Goal: Task Accomplishment & Management: Manage account settings

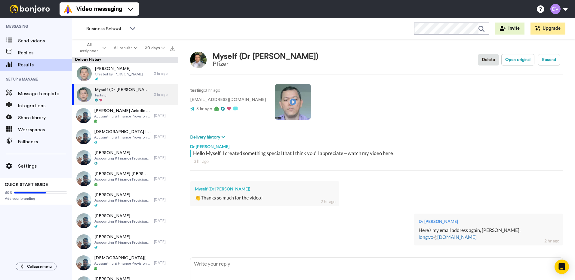
scroll to position [60, 0]
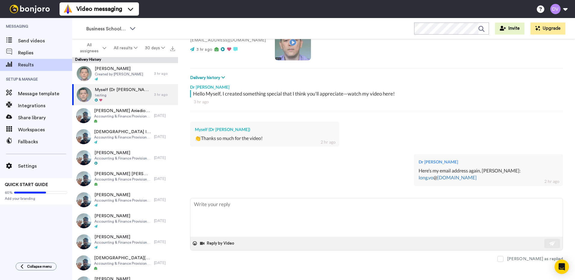
type textarea "x"
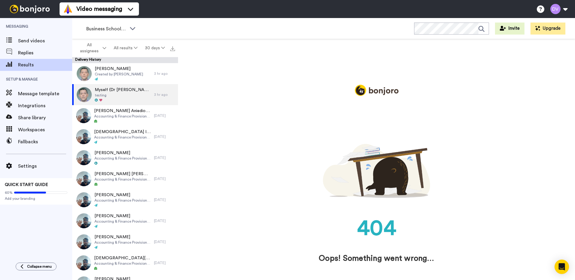
scroll to position [0, 0]
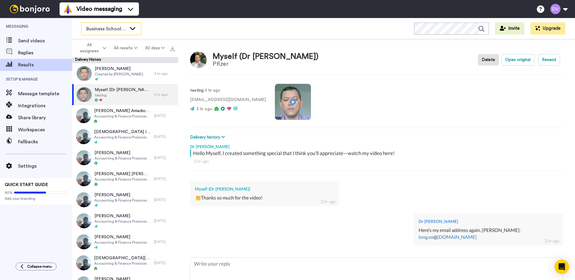
click at [133, 31] on div "Business School 2025" at bounding box center [111, 29] width 60 height 12
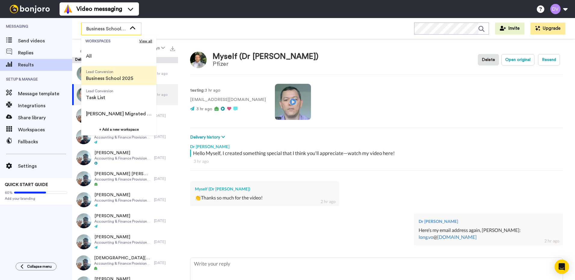
click at [112, 75] on span "Business School 2025" at bounding box center [109, 78] width 47 height 7
type textarea "x"
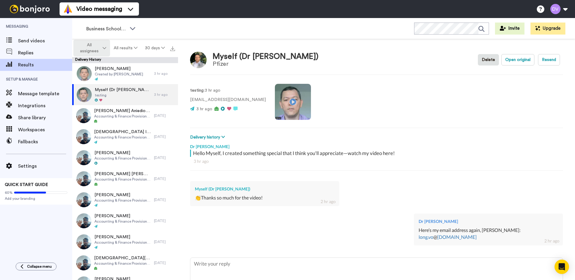
click at [105, 47] on icon at bounding box center [105, 48] width 4 height 4
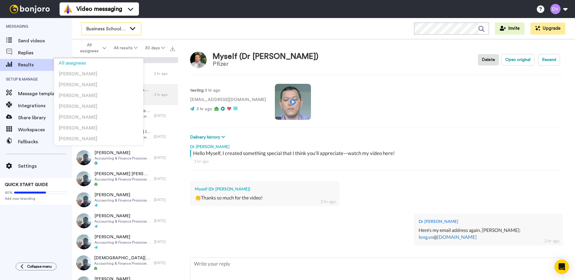
click at [111, 30] on span "Business School 2025" at bounding box center [106, 28] width 40 height 7
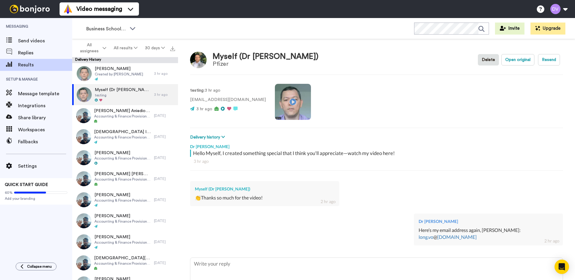
click at [209, 40] on div "Myself (Dr Long Vo) Pfizer Delete Open original Resend testing : 3 hr ago vtlon…" at bounding box center [376, 161] width 397 height 244
click at [29, 40] on span "Send videos" at bounding box center [45, 40] width 54 height 7
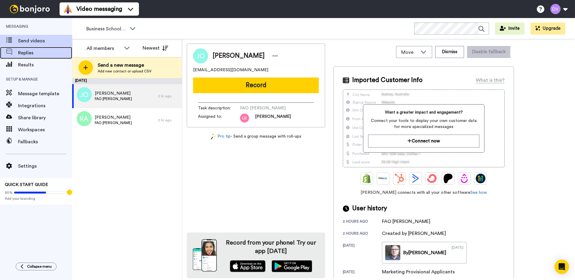
click at [30, 55] on span "Replies" at bounding box center [45, 52] width 54 height 7
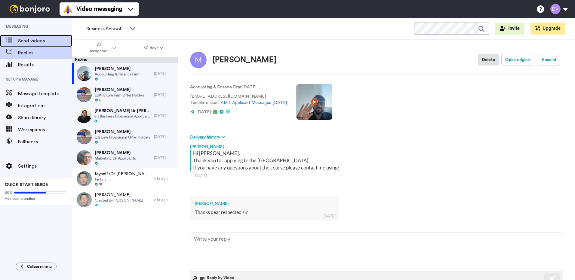
click at [24, 42] on span "Send videos" at bounding box center [45, 40] width 54 height 7
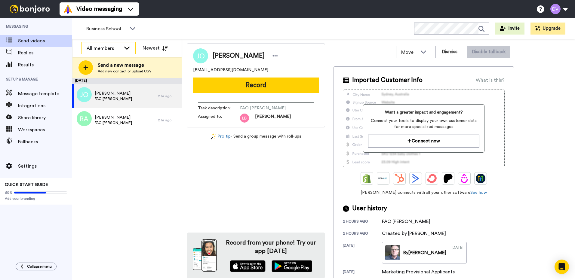
click at [128, 50] on icon at bounding box center [126, 48] width 7 height 6
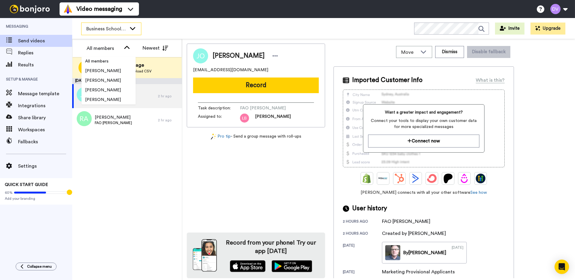
click at [134, 32] on div "Business School 2025" at bounding box center [111, 29] width 60 height 12
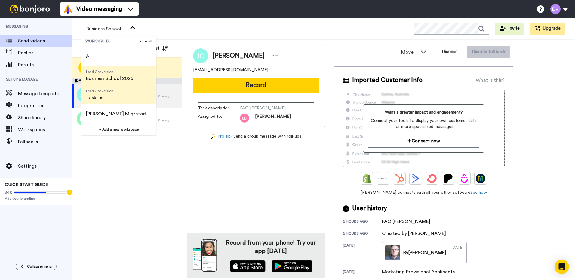
click at [112, 98] on span "Task List" at bounding box center [99, 97] width 27 height 7
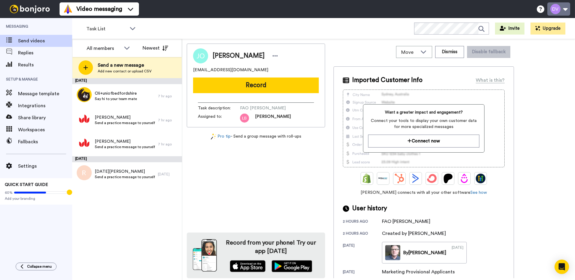
click at [567, 11] on button at bounding box center [558, 8] width 23 height 13
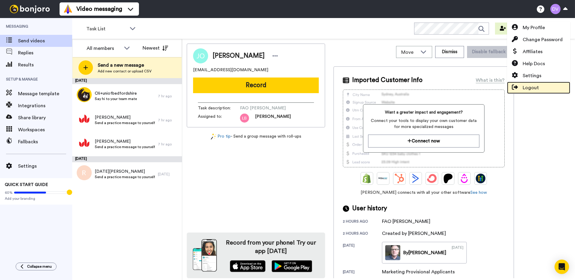
click at [528, 87] on span "Logout" at bounding box center [530, 87] width 16 height 7
